Goal: Check status

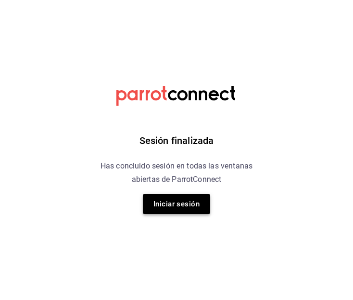
click at [169, 208] on button "Iniciar sesión" at bounding box center [176, 204] width 67 height 20
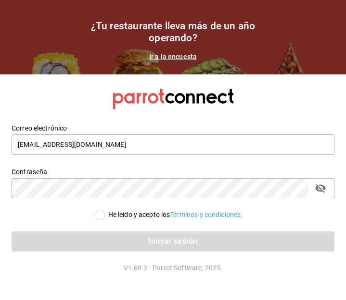
click at [99, 211] on input "He leído y acepto los Términos y condiciones." at bounding box center [100, 215] width 9 height 9
checkbox input "true"
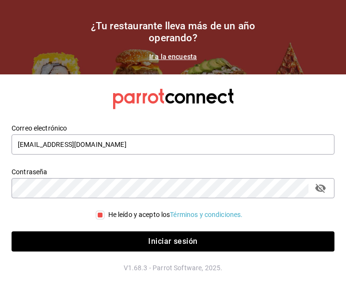
click at [126, 253] on div "Correo electrónico [EMAIL_ADDRESS][DOMAIN_NAME] Contraseña Contraseña He leído …" at bounding box center [173, 187] width 323 height 151
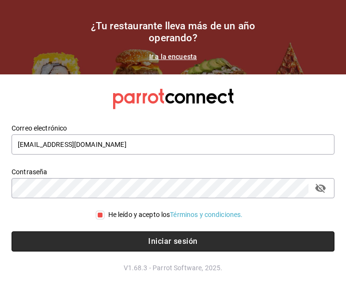
click at [125, 238] on button "Iniciar sesión" at bounding box center [173, 242] width 323 height 20
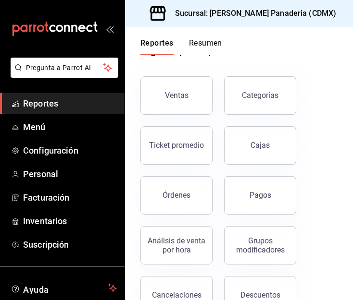
scroll to position [33, 0]
click at [250, 189] on button "Pagos" at bounding box center [260, 195] width 72 height 38
